Goal: Information Seeking & Learning: Check status

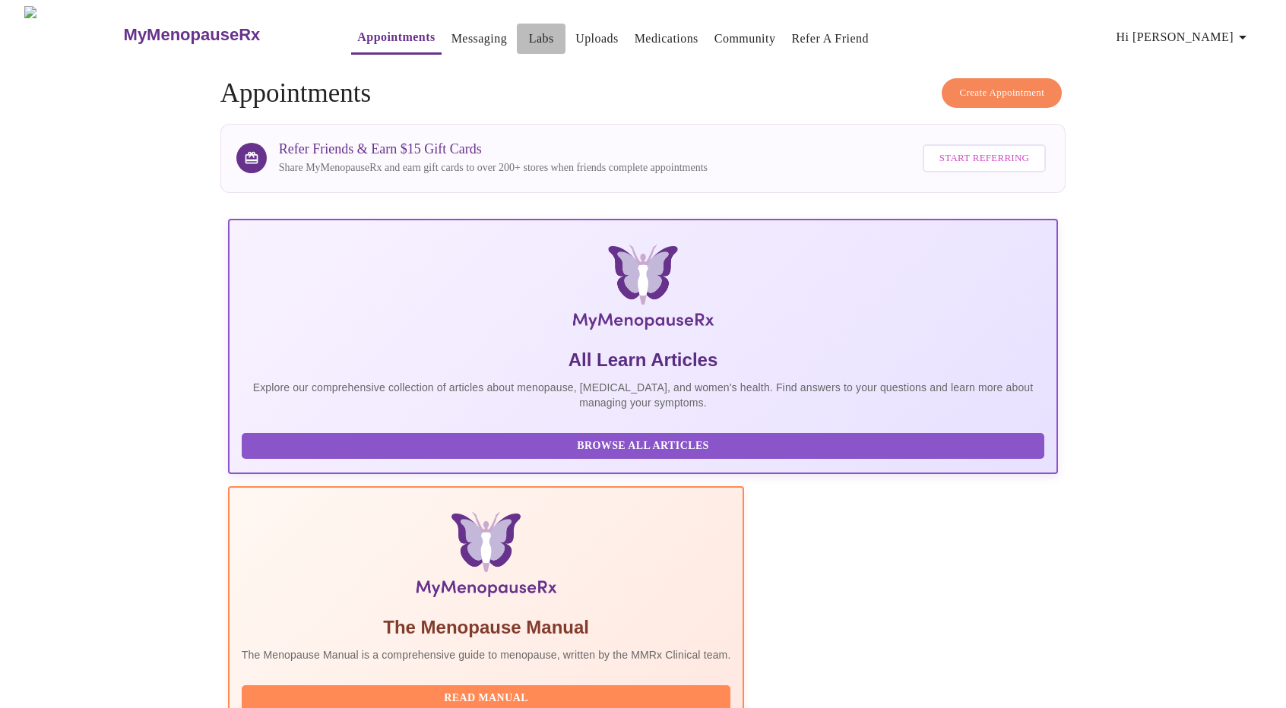
click at [529, 32] on link "Labs" at bounding box center [541, 38] width 25 height 21
